Goal: Information Seeking & Learning: Check status

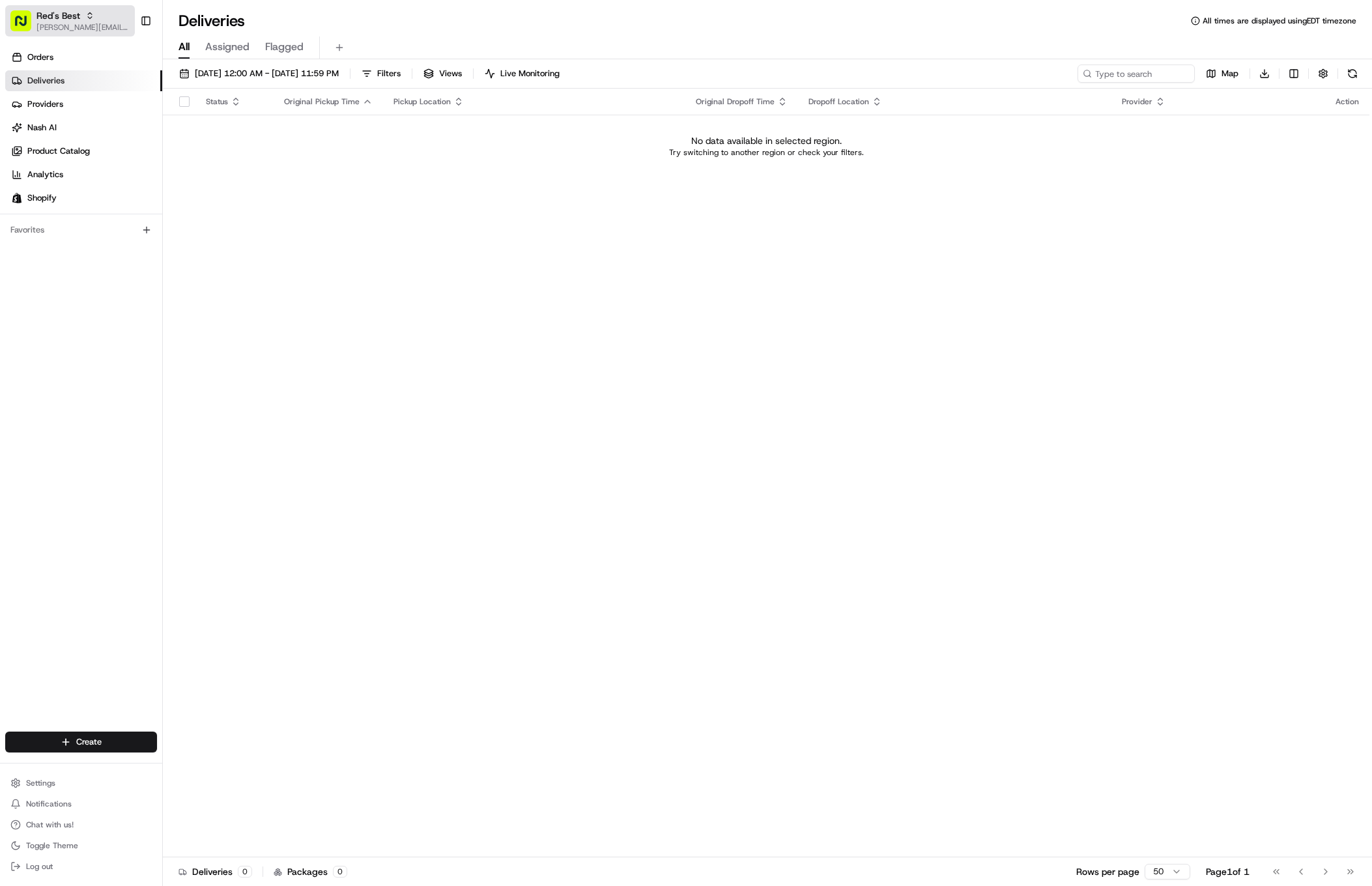
click at [72, 19] on span "Red's Best" at bounding box center [58, 15] width 44 height 13
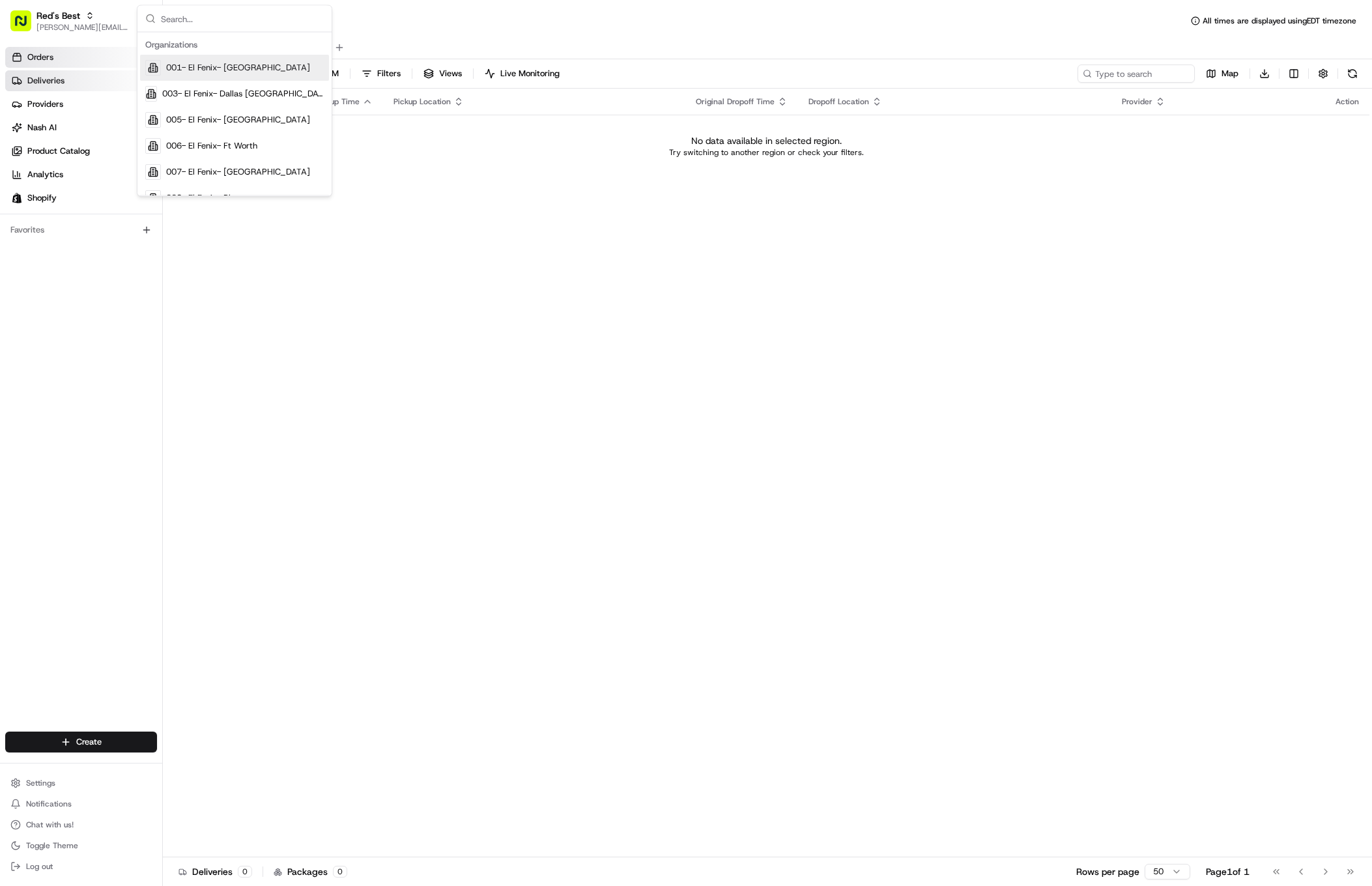
click at [60, 52] on link "Orders" at bounding box center [84, 57] width 157 height 21
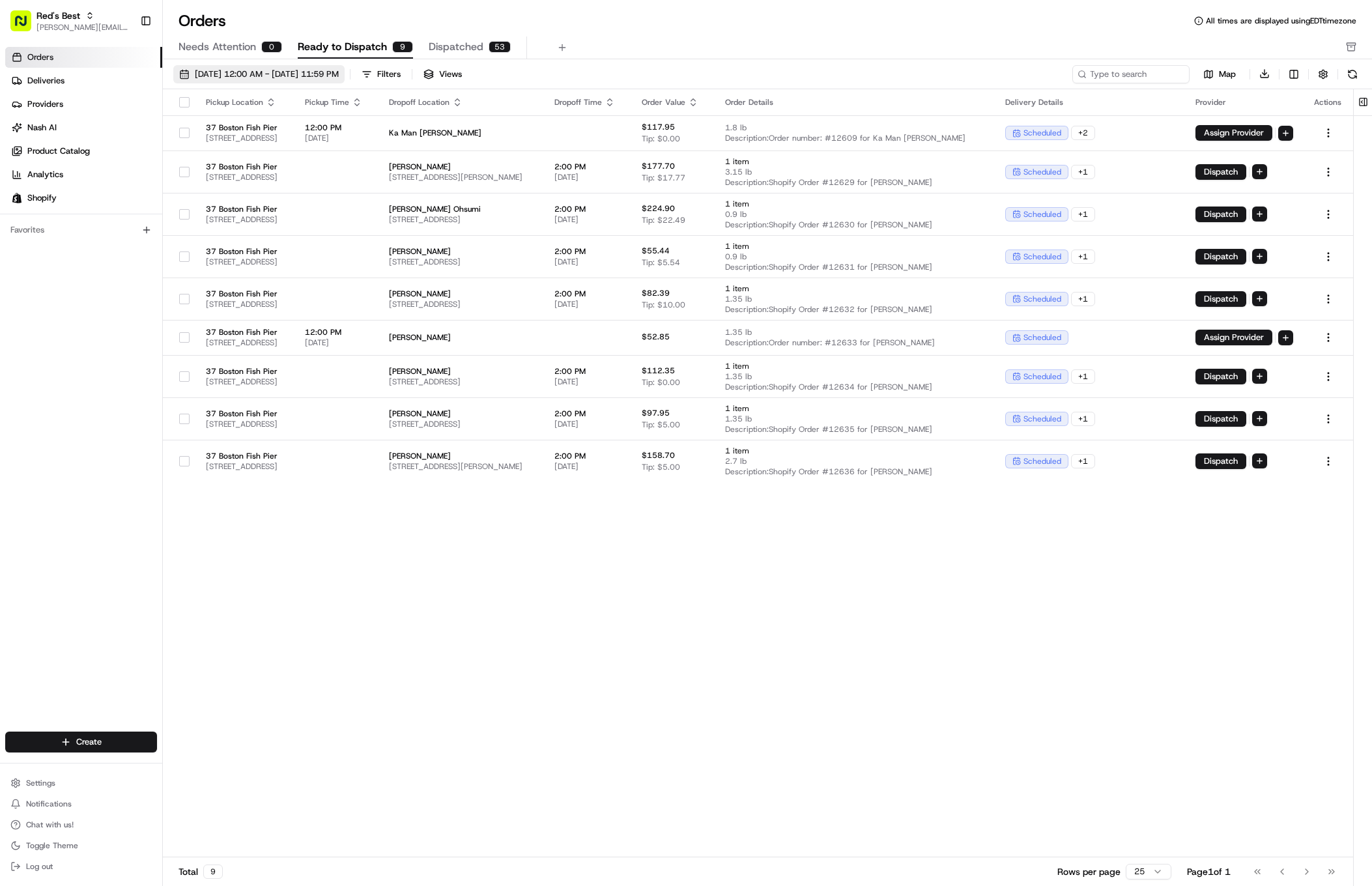
click at [246, 77] on span "[DATE] 12:00 AM - [DATE] 11:59 PM" at bounding box center [267, 75] width 144 height 12
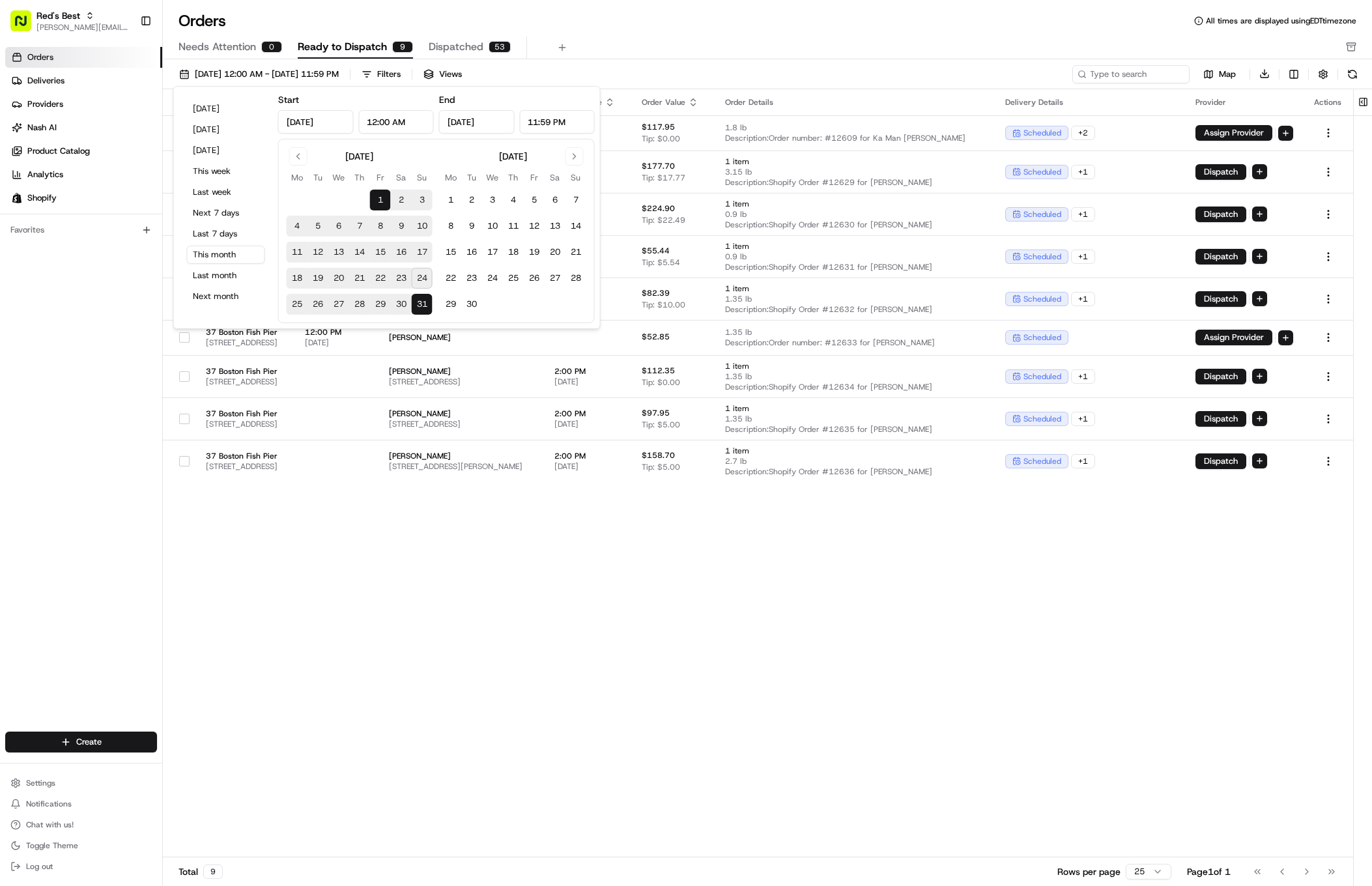
click at [296, 302] on button "25" at bounding box center [297, 305] width 21 height 21
type input "[DATE]"
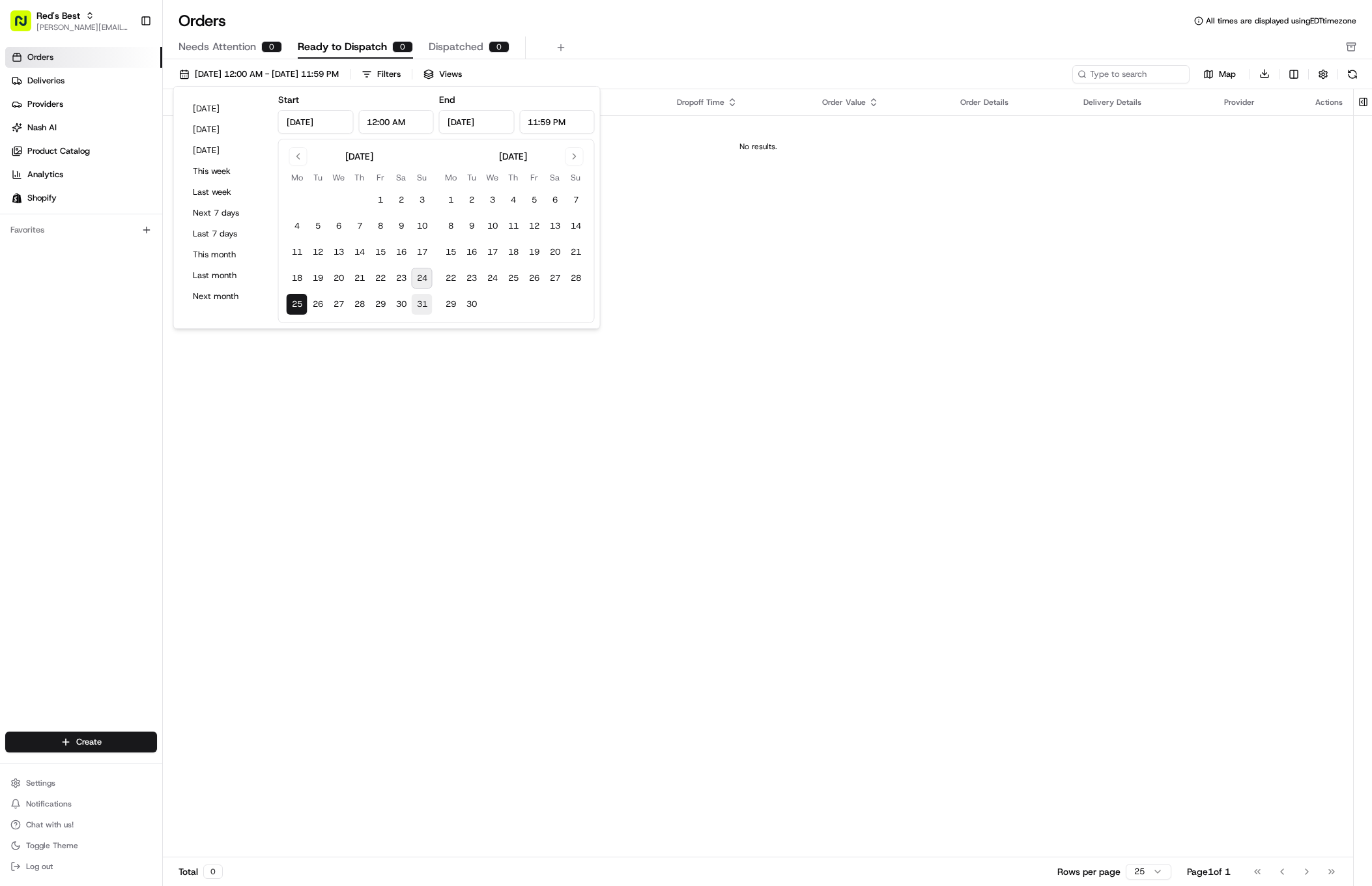
click at [415, 303] on button "31" at bounding box center [423, 305] width 21 height 21
type input "[DATE]"
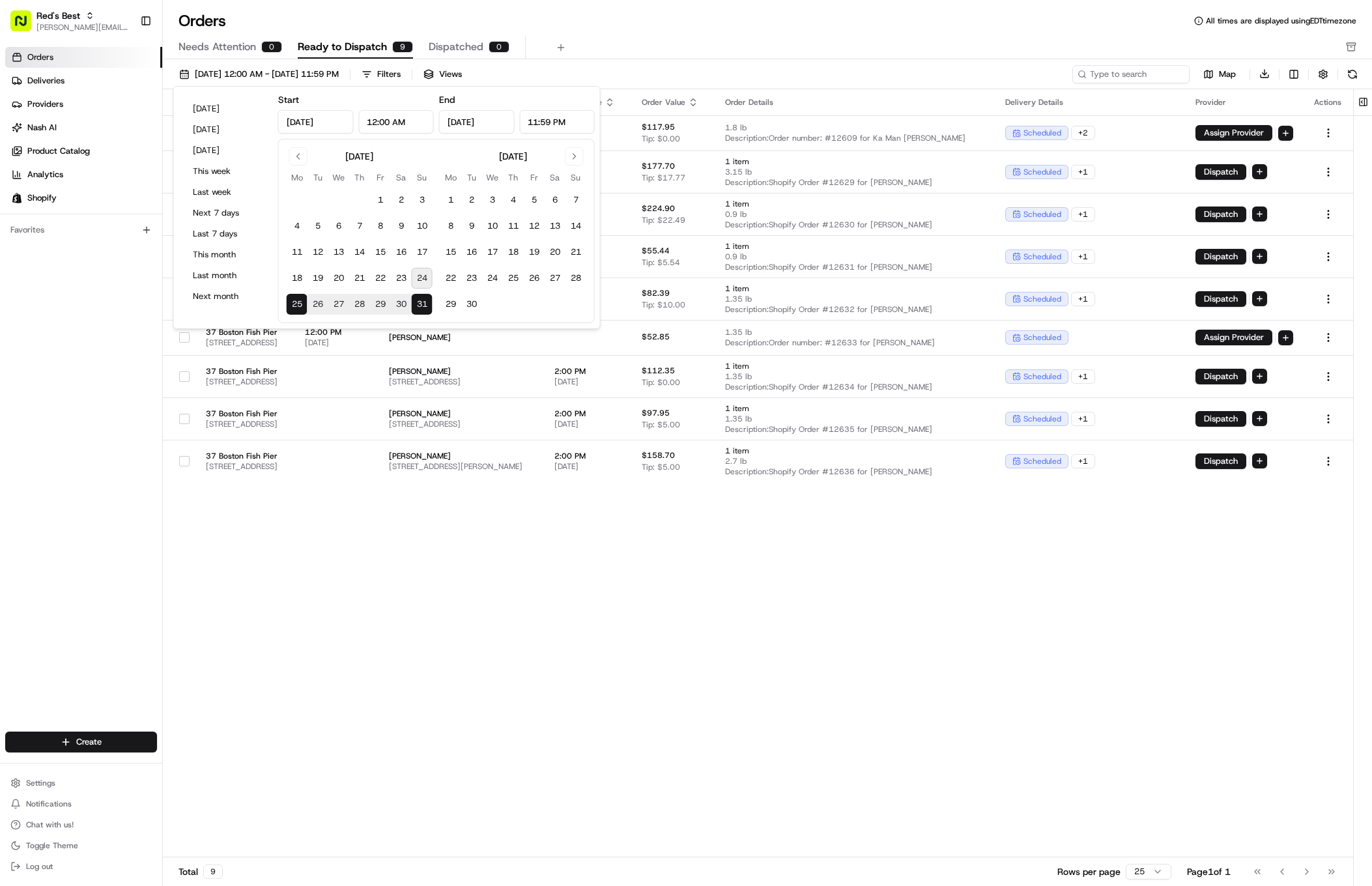
click at [656, 40] on div "Needs Attention 0 Ready to Dispatch 9 Dispatched 0" at bounding box center [758, 47] width 1160 height 22
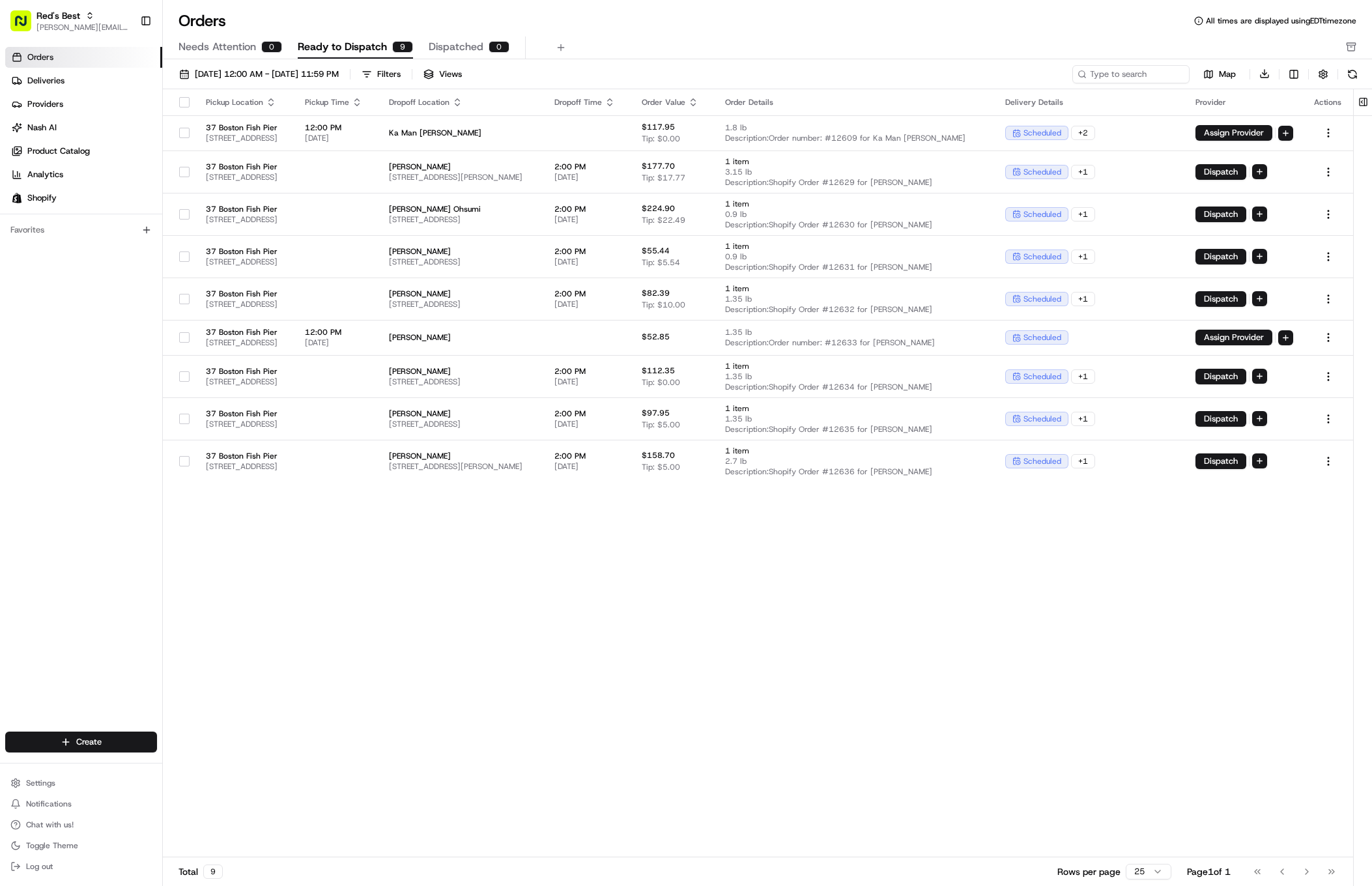
click at [360, 98] on icon "button" at bounding box center [358, 99] width 5 height 2
click at [418, 116] on button "Pickup Start Time (Earliest)" at bounding box center [434, 118] width 119 height 16
